Goal: Transaction & Acquisition: Subscribe to service/newsletter

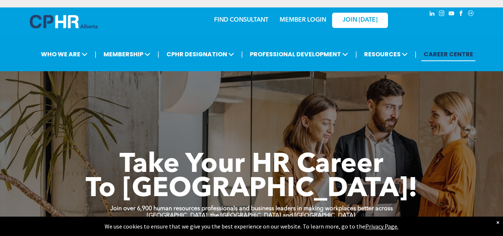
click at [313, 20] on link "MEMBER LOGIN" at bounding box center [302, 20] width 47 height 6
click at [367, 20] on span "JOIN [DATE]" at bounding box center [359, 20] width 35 height 7
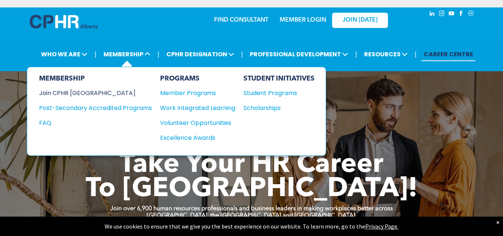
click at [80, 93] on div "Join CPHR [GEOGRAPHIC_DATA]" at bounding box center [90, 92] width 102 height 9
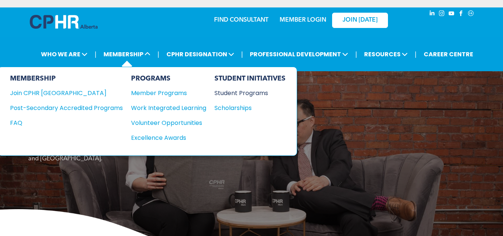
click at [255, 93] on div "Student Programs" at bounding box center [246, 92] width 64 height 9
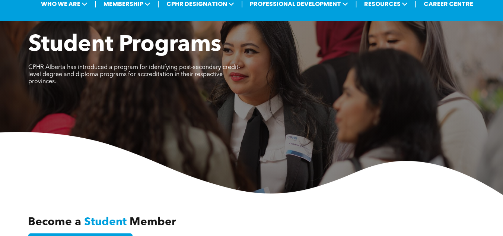
scroll to position [37, 0]
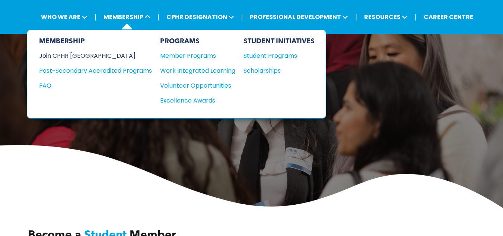
click at [73, 55] on div "Join CPHR [GEOGRAPHIC_DATA]" at bounding box center [90, 55] width 102 height 9
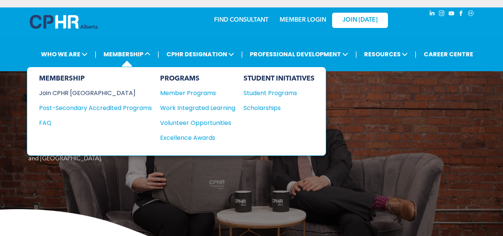
click at [86, 92] on div "Join CPHR [GEOGRAPHIC_DATA]" at bounding box center [90, 92] width 102 height 9
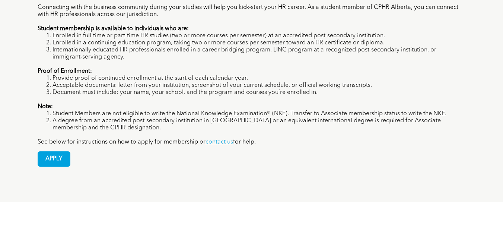
scroll to position [633, 0]
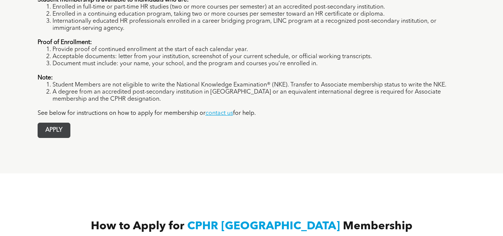
click at [49, 123] on span "APPLY" at bounding box center [54, 130] width 32 height 15
